Goal: Information Seeking & Learning: Learn about a topic

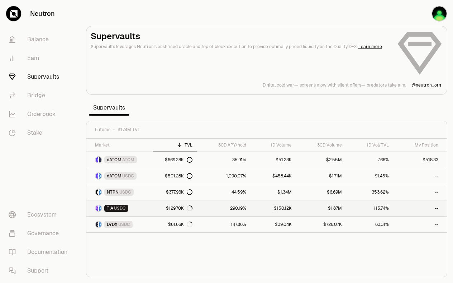
click at [148, 213] on link "TIA USDC" at bounding box center [119, 208] width 66 height 16
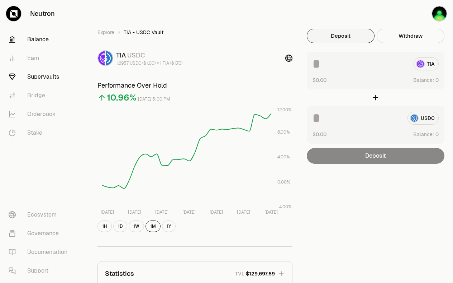
click at [65, 36] on link "Balance" at bounding box center [40, 39] width 75 height 19
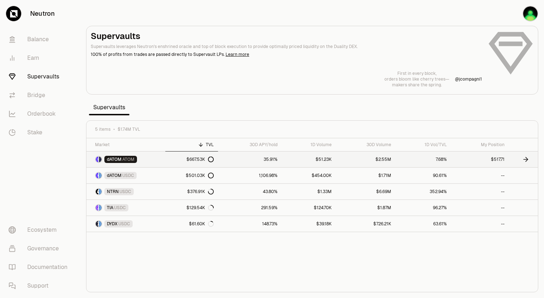
click at [232, 160] on link "35.91%" at bounding box center [250, 160] width 64 height 16
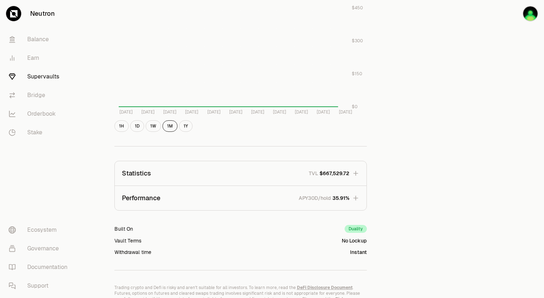
scroll to position [386, 0]
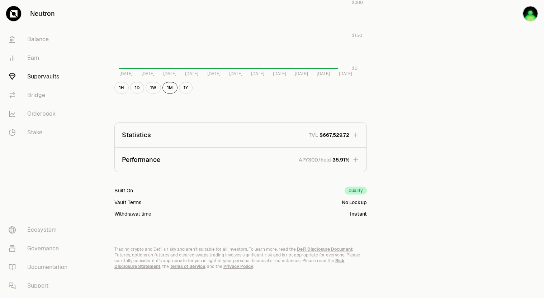
click at [321, 156] on p "APY30D/hold" at bounding box center [315, 159] width 32 height 7
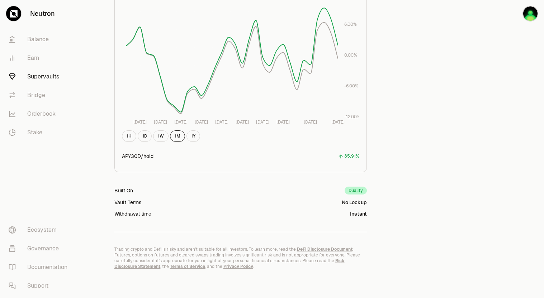
scroll to position [237, 0]
